Goal: Navigation & Orientation: Go to known website

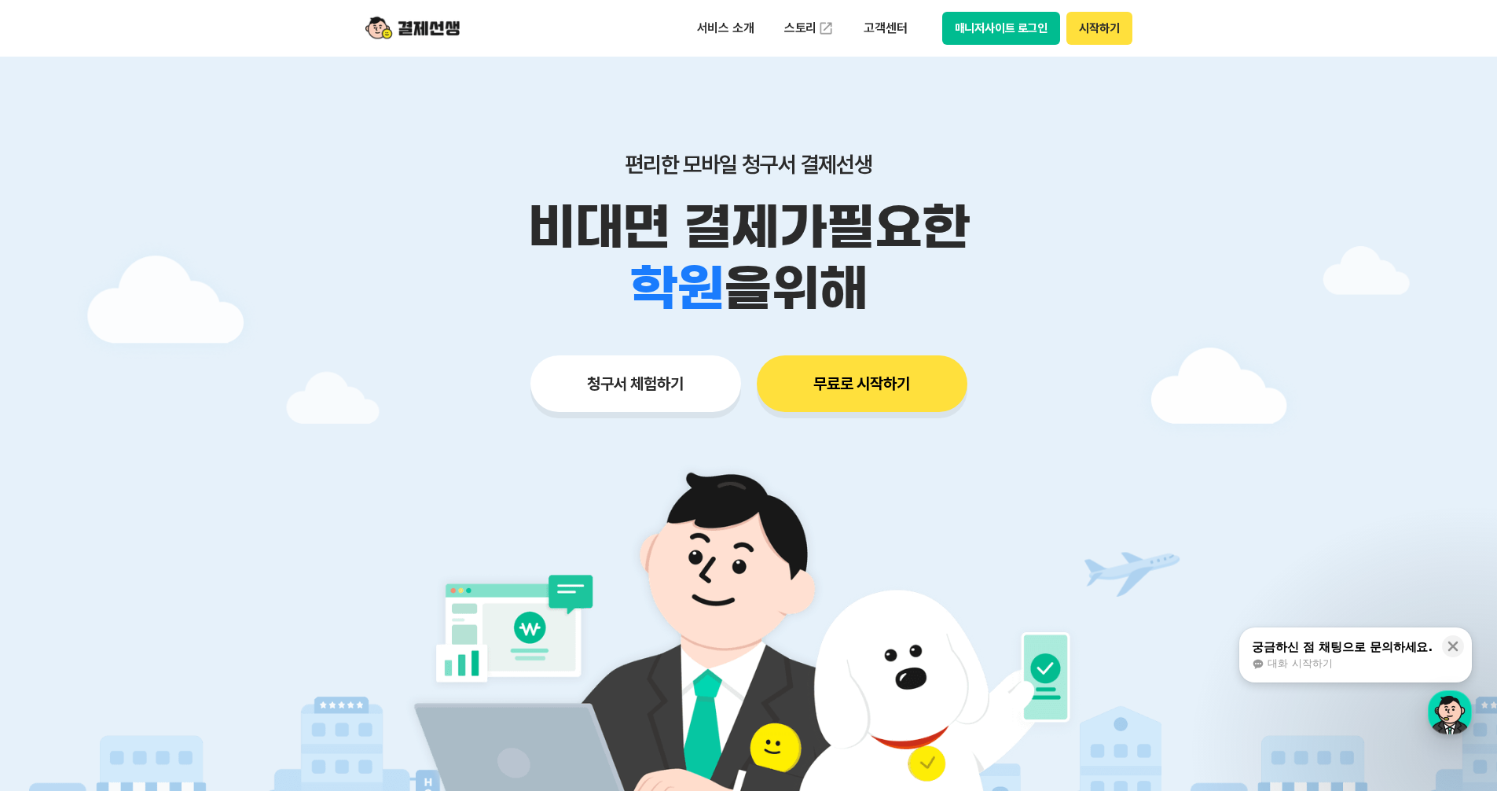
click at [619, 367] on button "청구서 체험하기" at bounding box center [635, 383] width 211 height 57
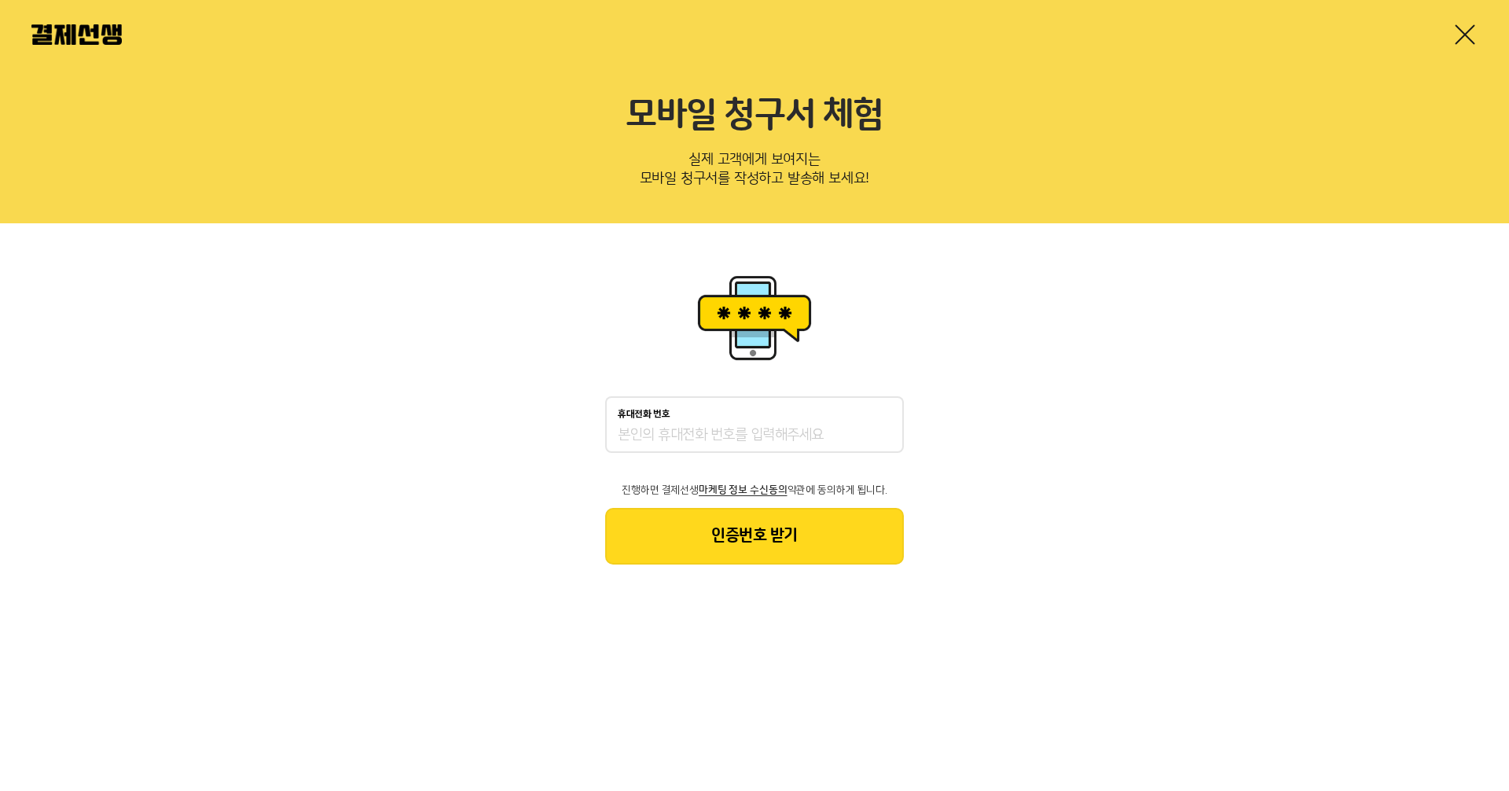
click at [1482, 31] on div at bounding box center [754, 34] width 1509 height 69
click at [1464, 37] on link at bounding box center [1464, 34] width 25 height 25
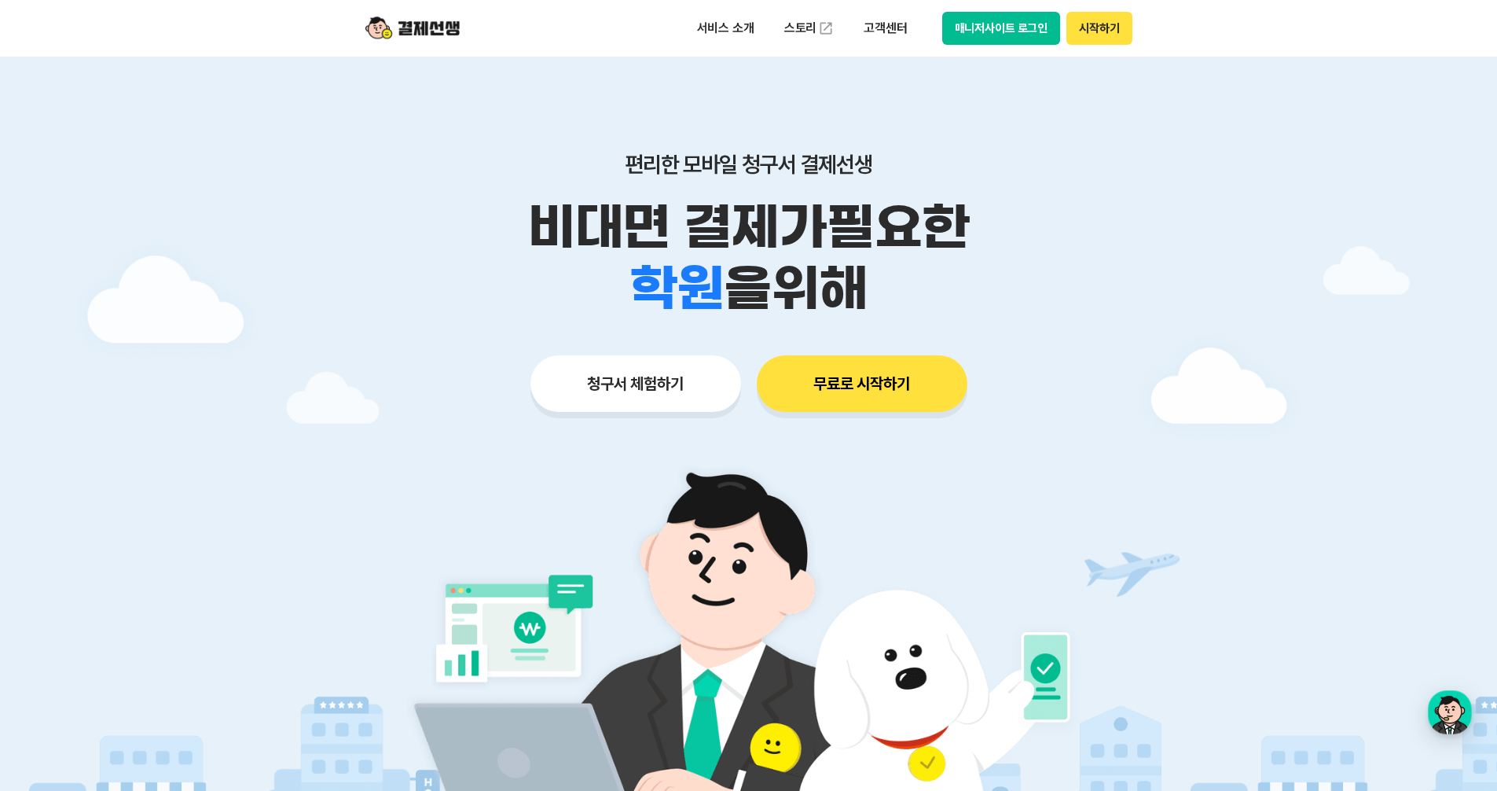
click at [1003, 32] on button "매니저사이트 로그인" at bounding box center [1001, 28] width 119 height 33
